Goal: Find contact information

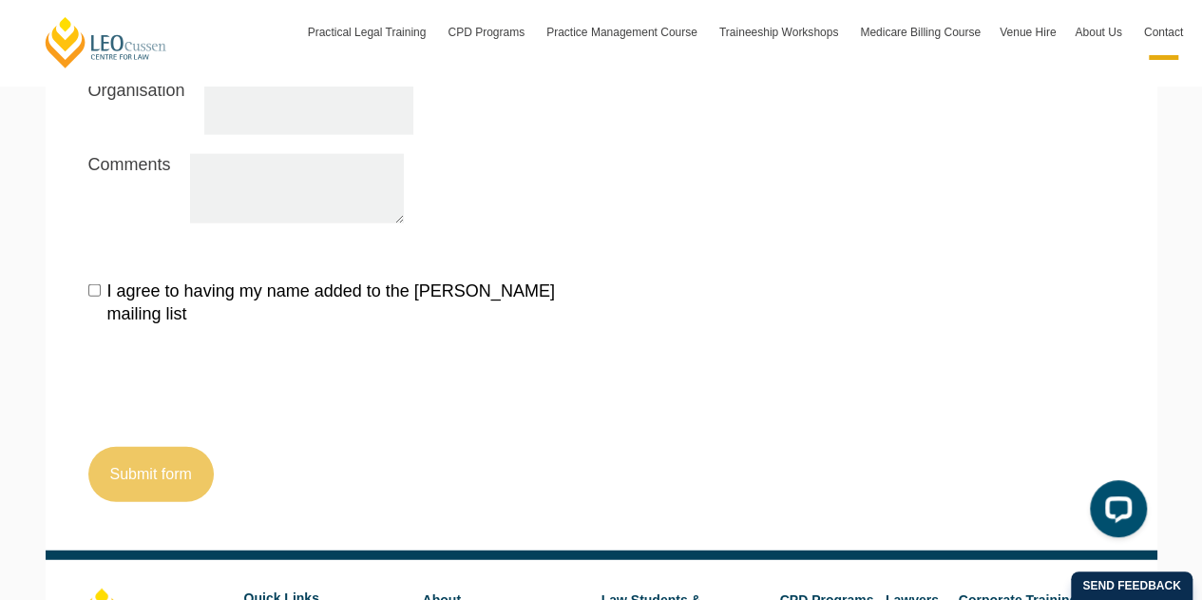
scroll to position [2186, 0]
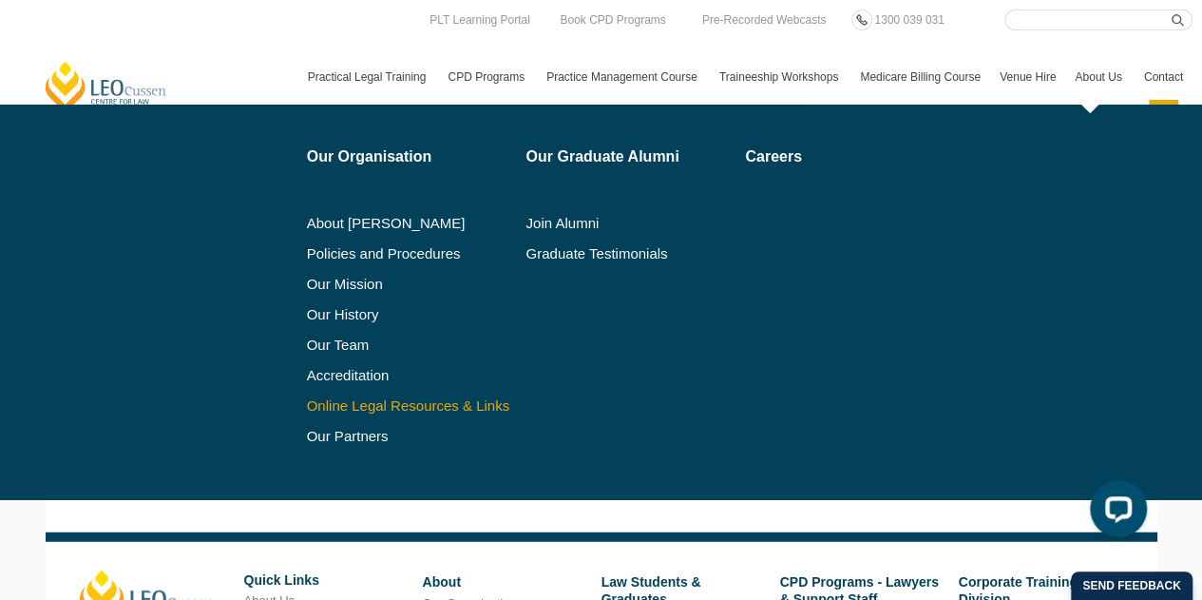
click at [454, 401] on link "Online Legal Resources & Links" at bounding box center [410, 405] width 206 height 15
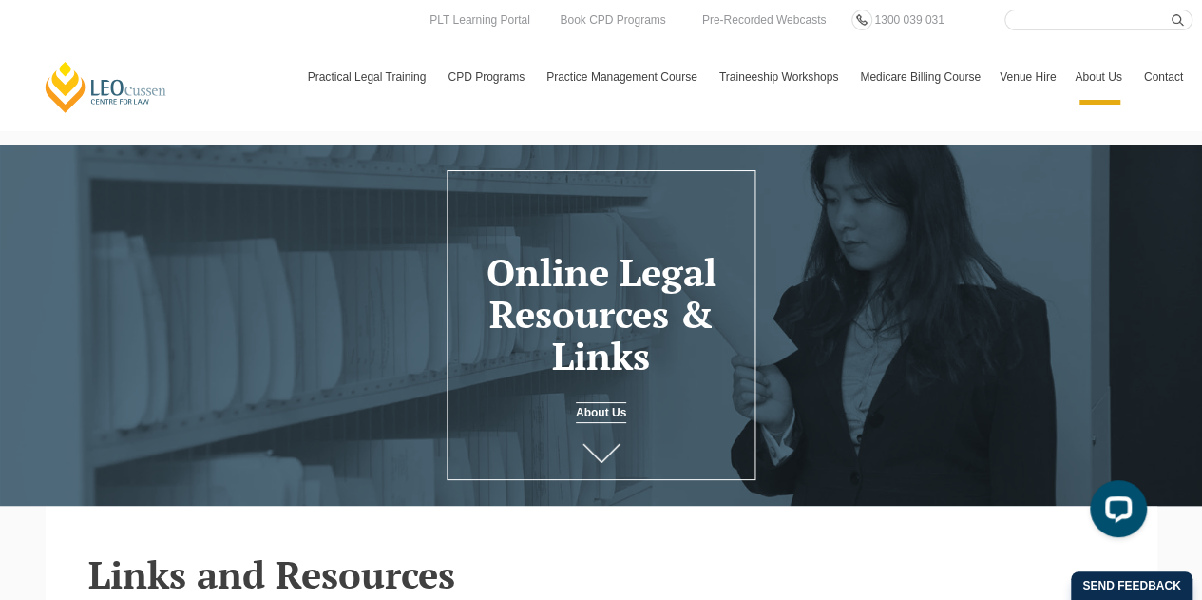
click at [603, 459] on icon at bounding box center [602, 453] width 38 height 19
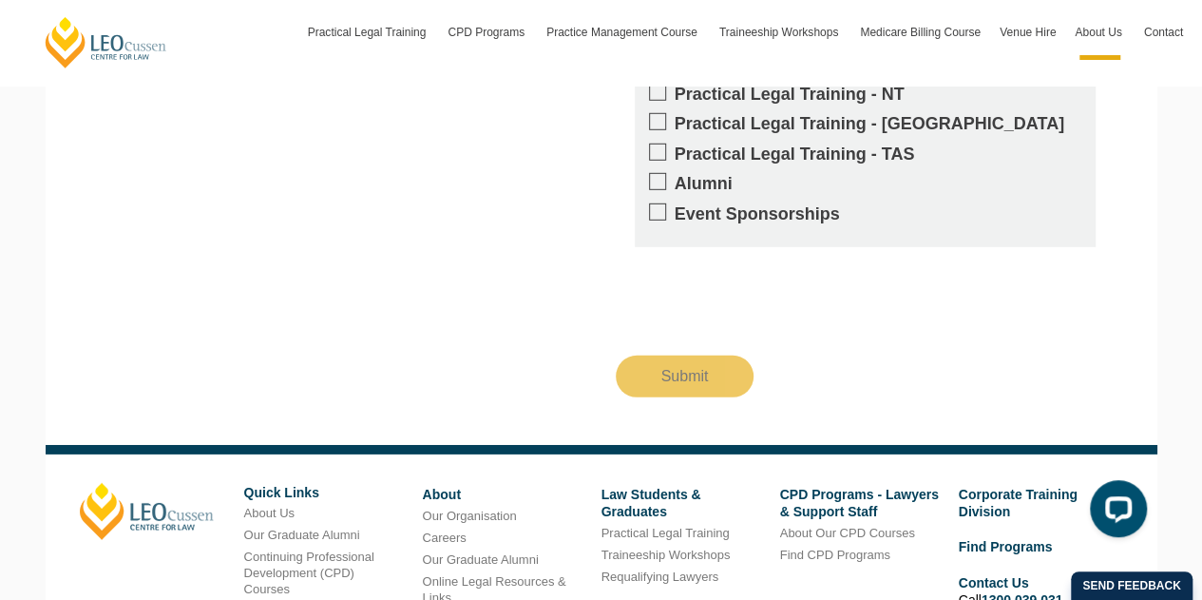
scroll to position [2894, 0]
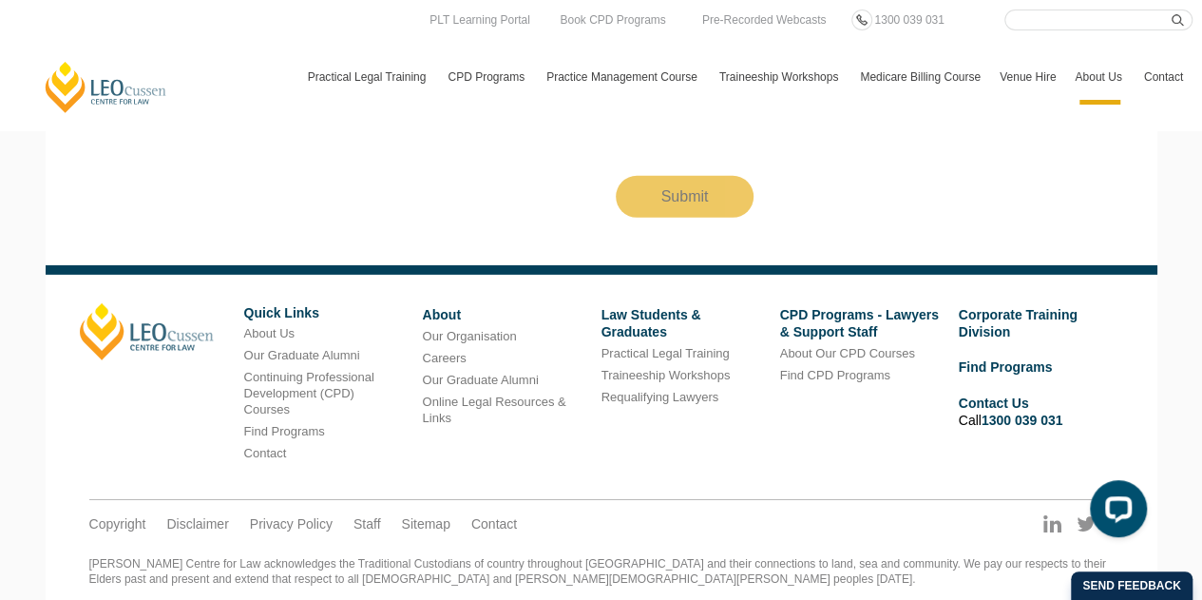
click at [1167, 75] on link "Contact" at bounding box center [1164, 76] width 58 height 55
